Goal: Task Accomplishment & Management: Complete application form

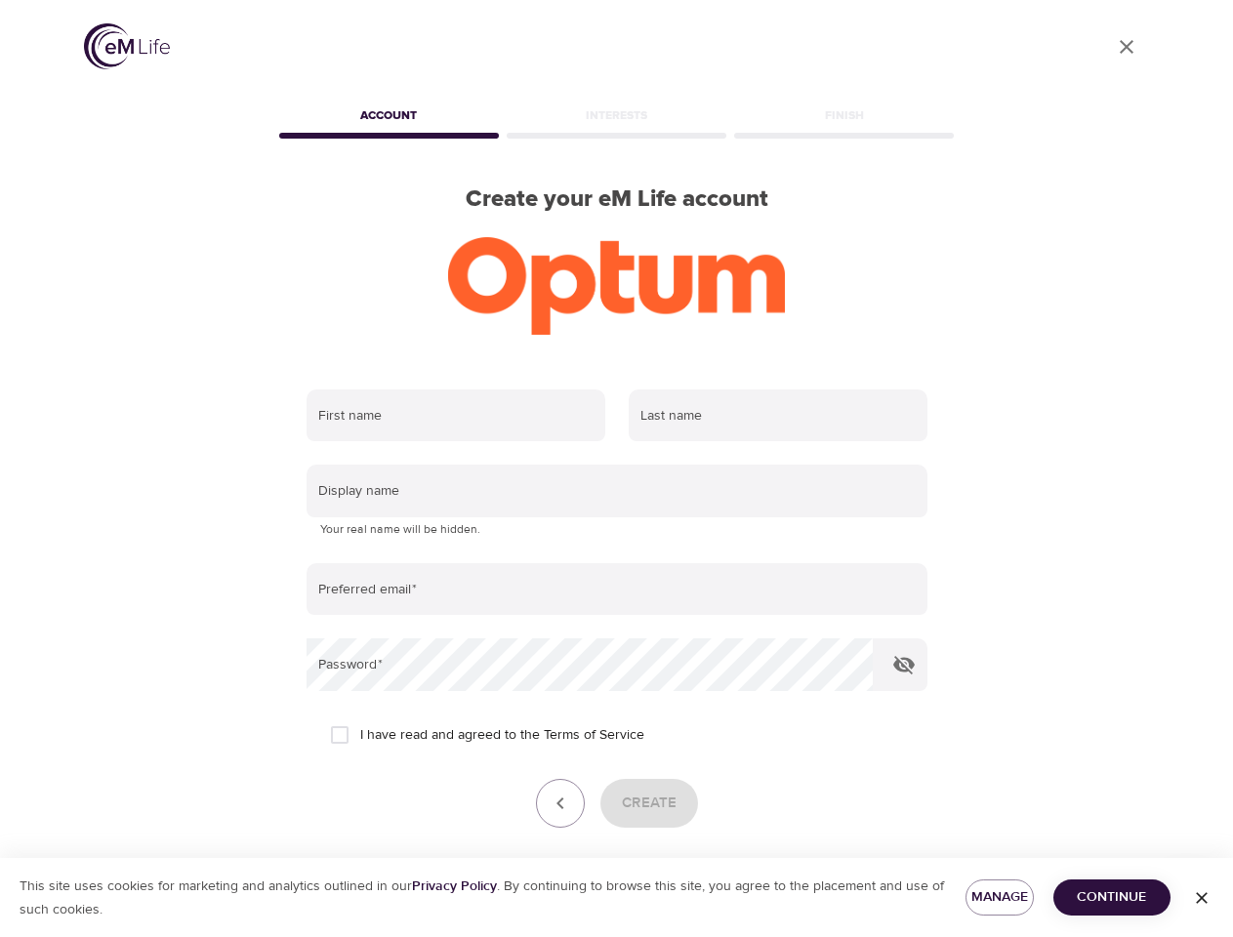
click at [456, 416] on input "text" at bounding box center [456, 416] width 299 height 53
click at [778, 416] on input "text" at bounding box center [778, 416] width 299 height 53
click at [617, 491] on input "text" at bounding box center [617, 491] width 621 height 53
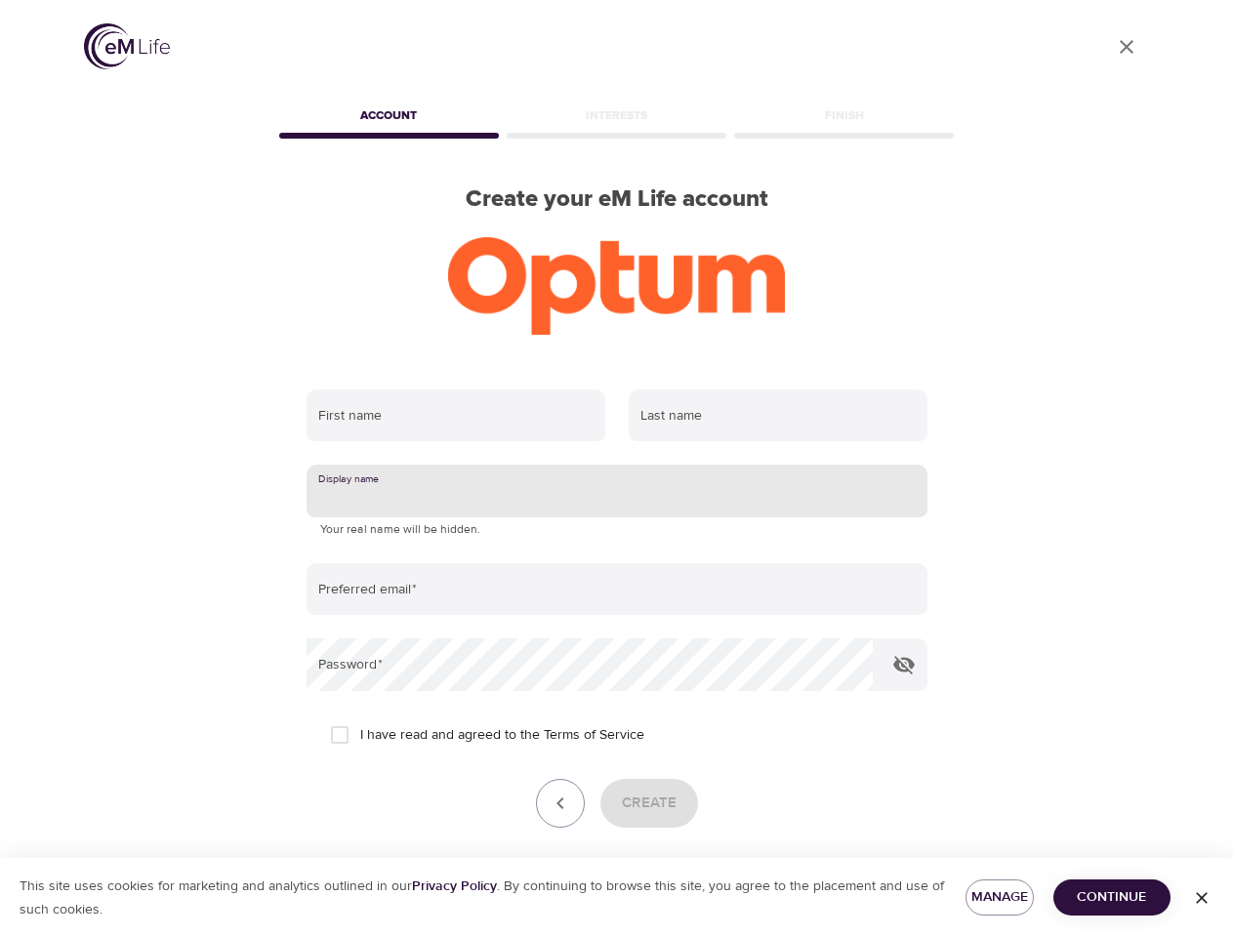
click at [617, 590] on input "email" at bounding box center [617, 589] width 621 height 53
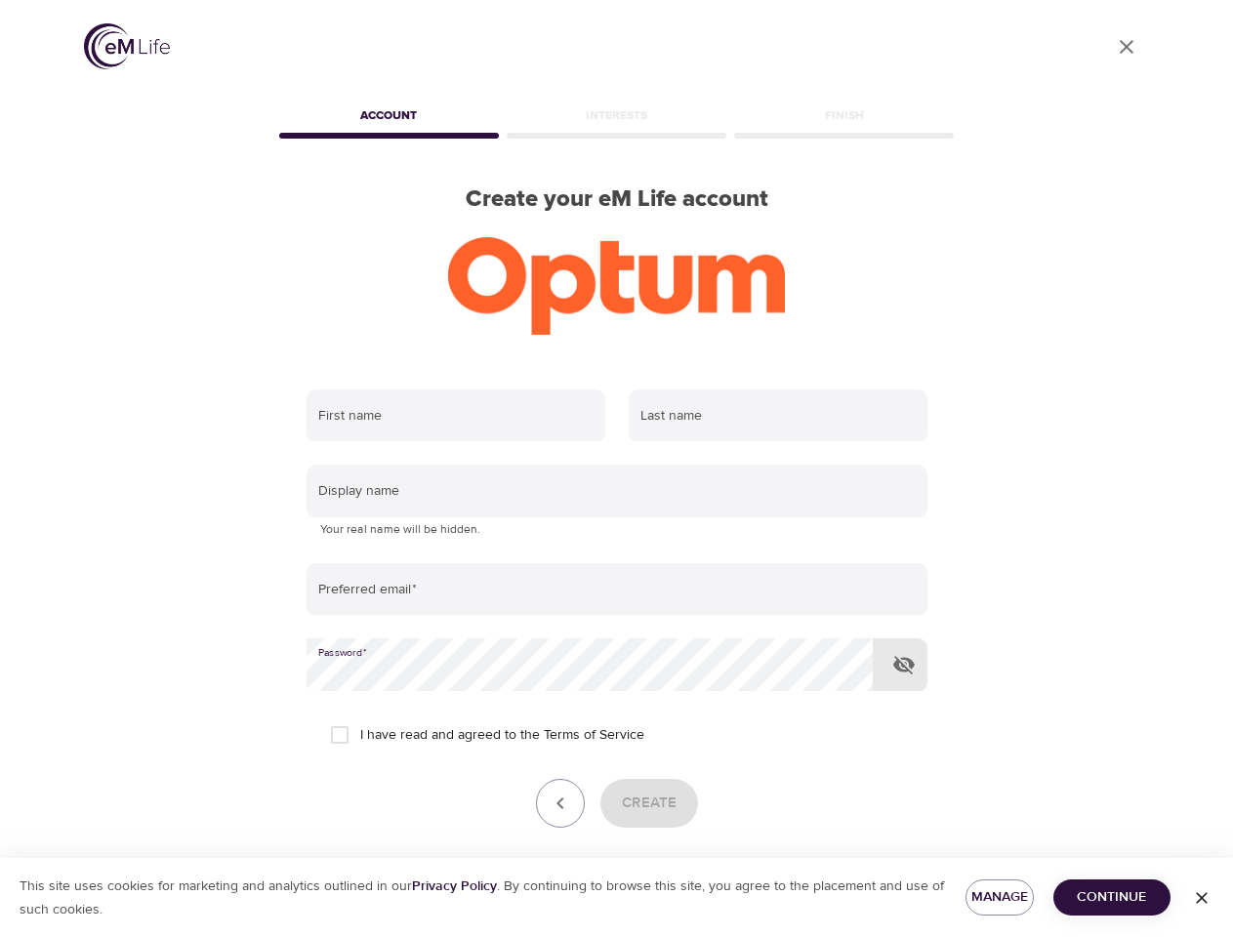
click at [904, 665] on icon "button" at bounding box center [903, 664] width 23 height 23
click at [560, 804] on icon "button" at bounding box center [560, 803] width 23 height 23
click at [648, 804] on div "Create" at bounding box center [617, 803] width 621 height 49
click at [1000, 897] on span "Manage" at bounding box center [999, 898] width 37 height 24
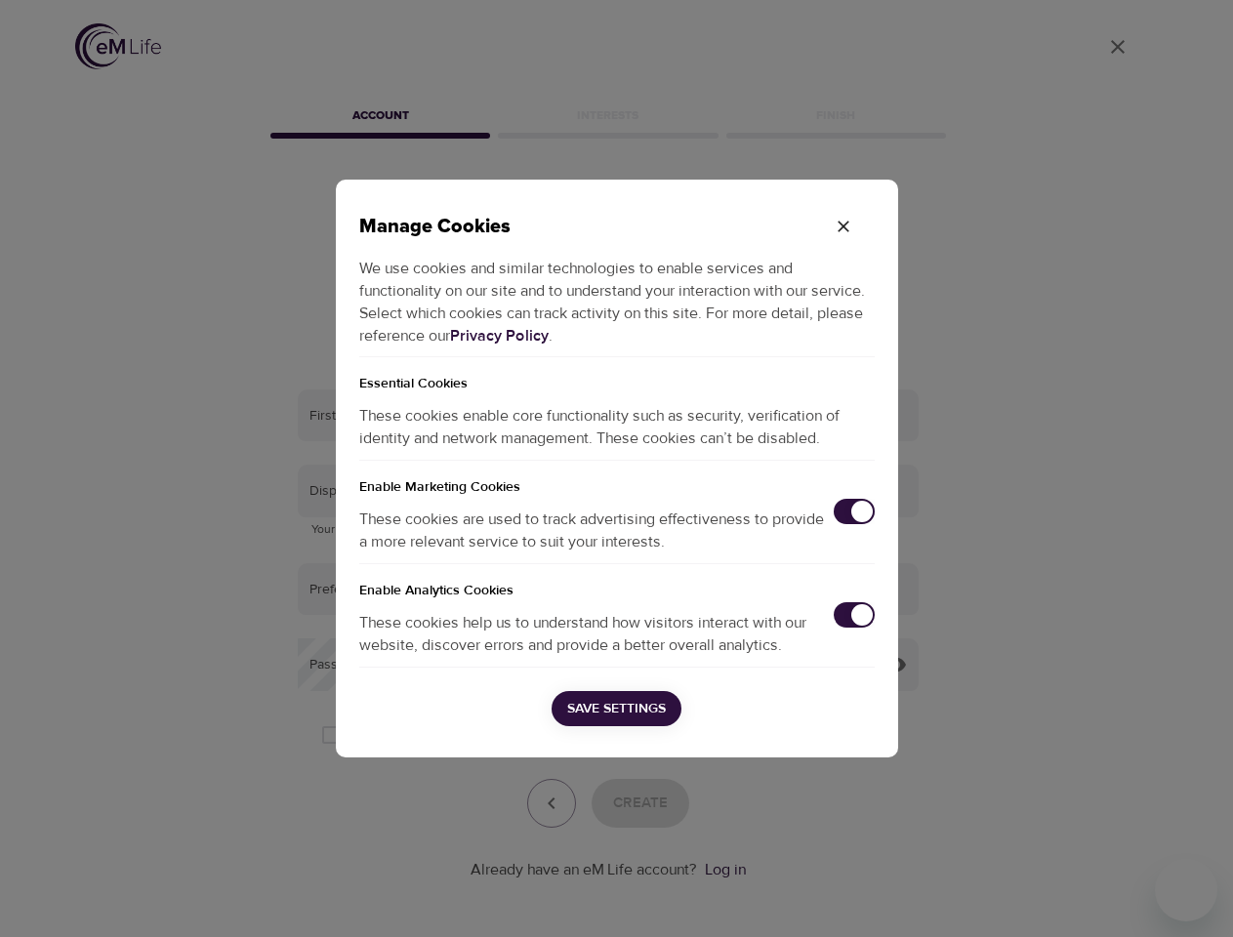
click at [1112, 897] on div "Manage Cookies We use cookies and similar technologies to enable services and f…" at bounding box center [616, 468] width 1233 height 937
